Goal: Information Seeking & Learning: Learn about a topic

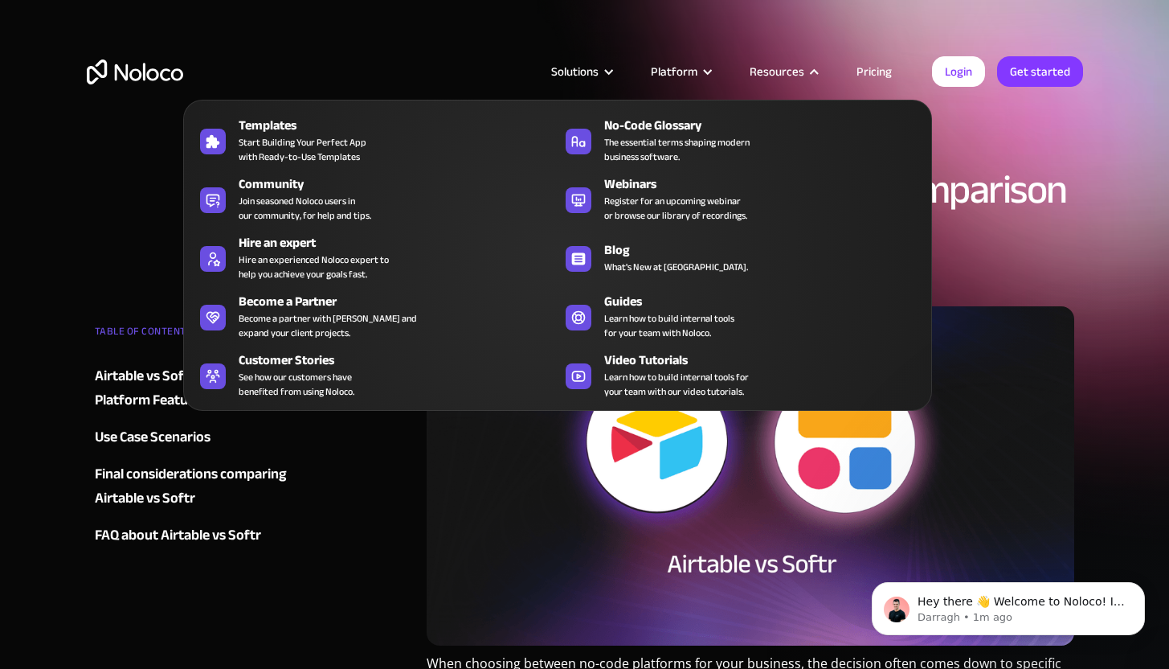
click at [797, 79] on nav "Templates Start Building Your Perfect App with Ready-to-Use Templates No-Code G…" at bounding box center [557, 244] width 749 height 334
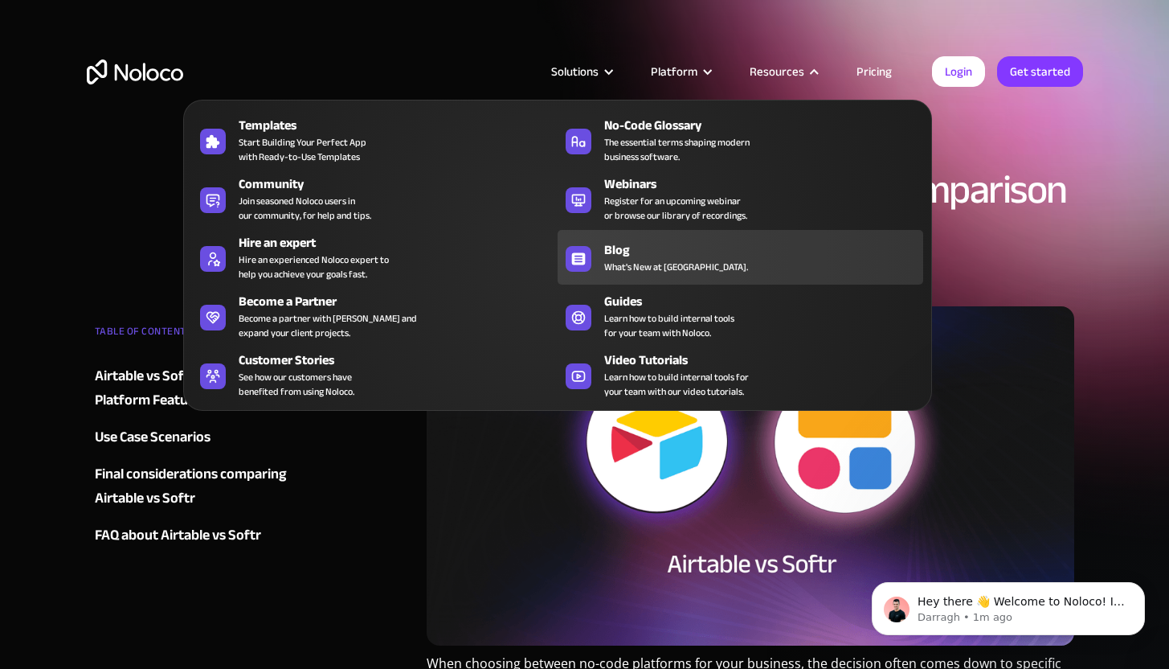
click at [633, 265] on span "What's New at [GEOGRAPHIC_DATA]." at bounding box center [676, 267] width 144 height 14
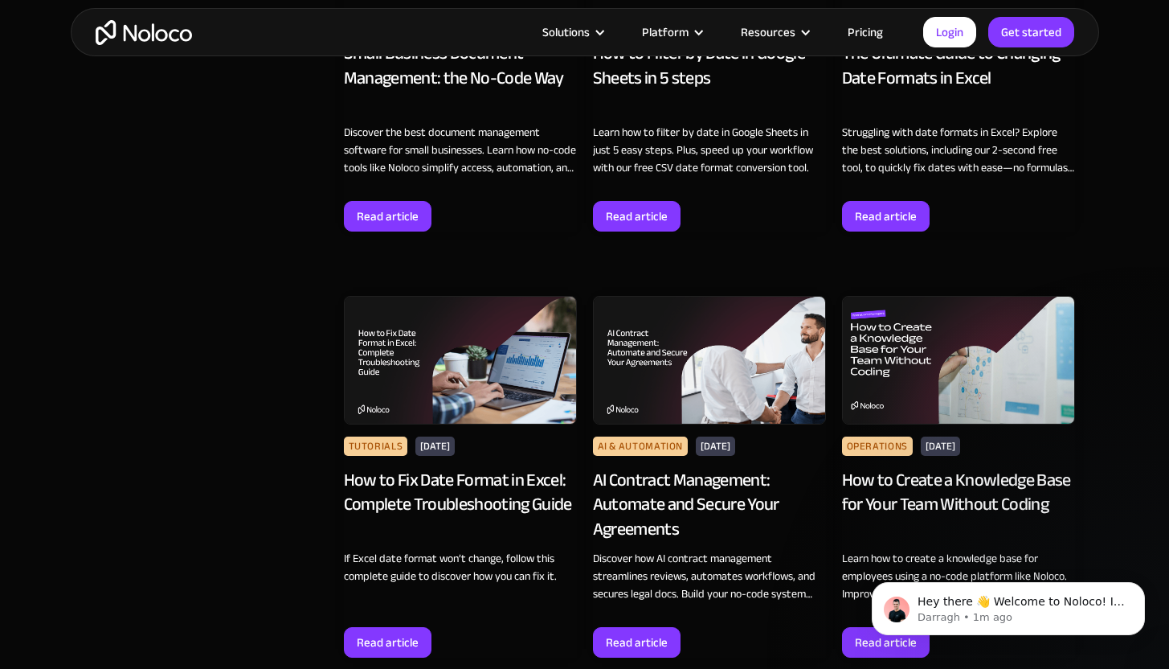
scroll to position [2227, 0]
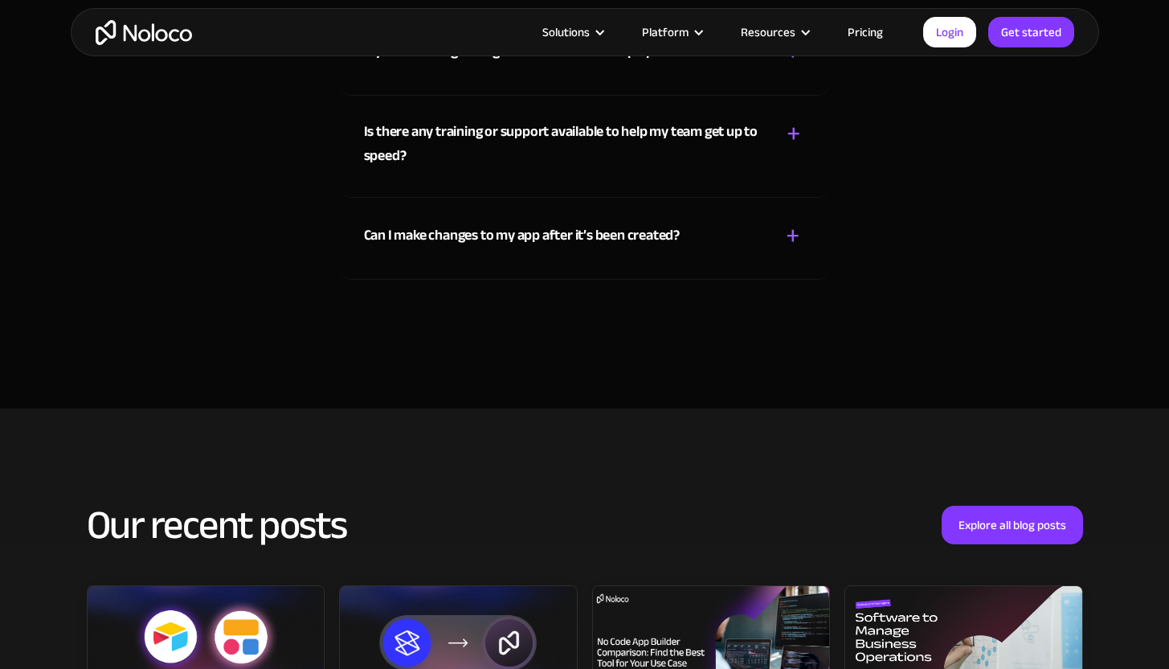
scroll to position [4012, 0]
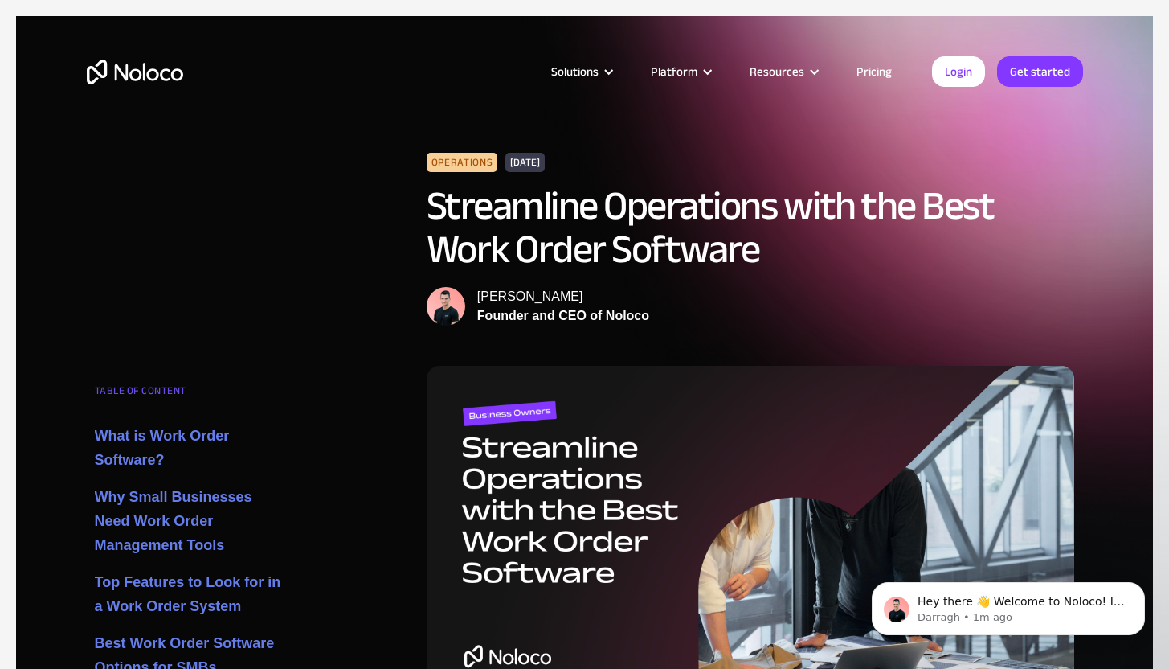
click at [442, 300] on img at bounding box center [446, 306] width 39 height 39
click at [518, 321] on div "Founder and CEO of Noloco" at bounding box center [563, 315] width 172 height 19
click at [517, 293] on div "[PERSON_NAME]" at bounding box center [563, 296] width 172 height 19
